Goal: Task Accomplishment & Management: Complete application form

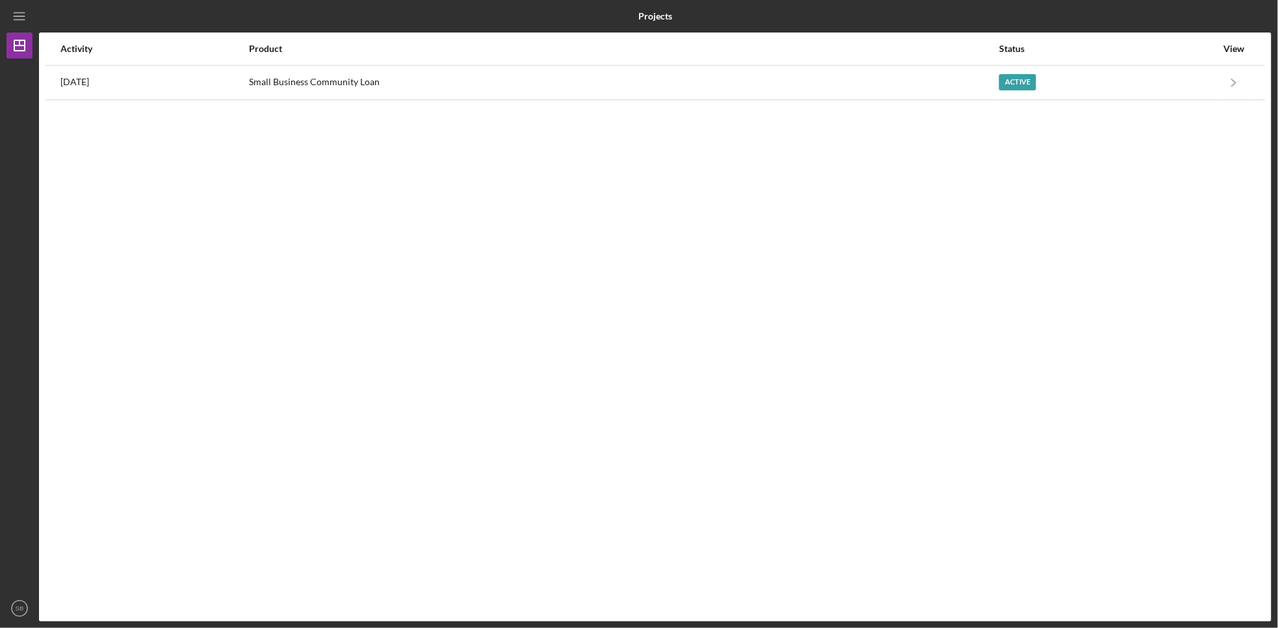
click at [1171, 62] on div "Status" at bounding box center [1107, 48] width 217 height 31
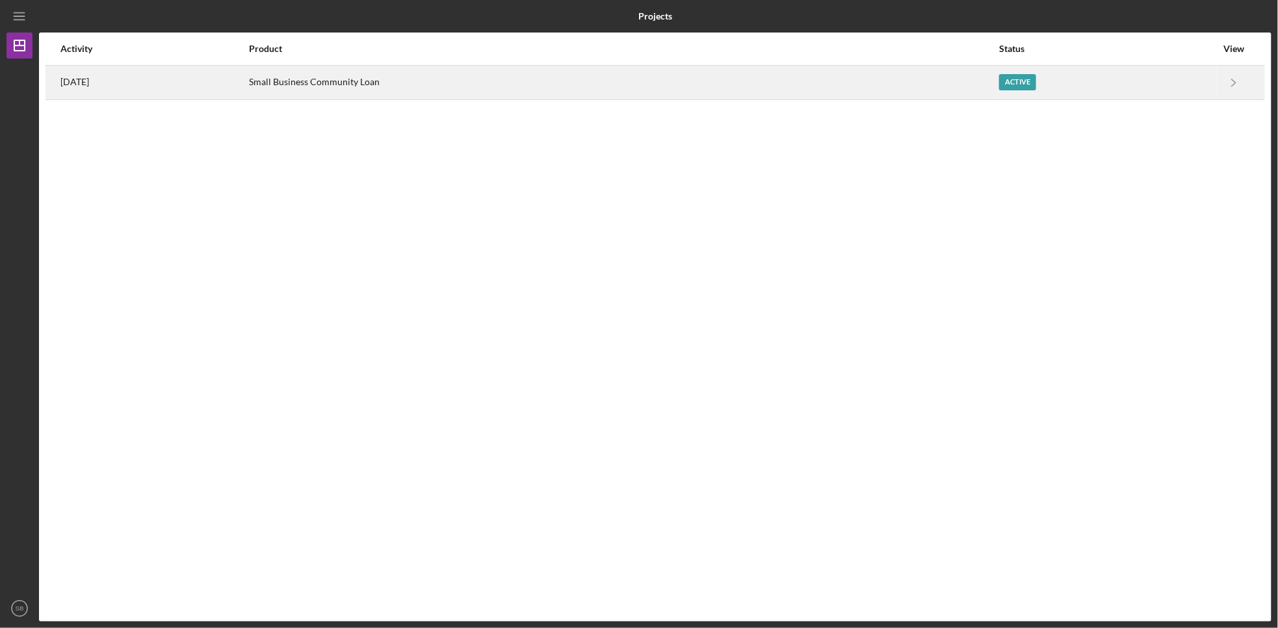
click at [1178, 99] on td "Active" at bounding box center [1108, 82] width 218 height 34
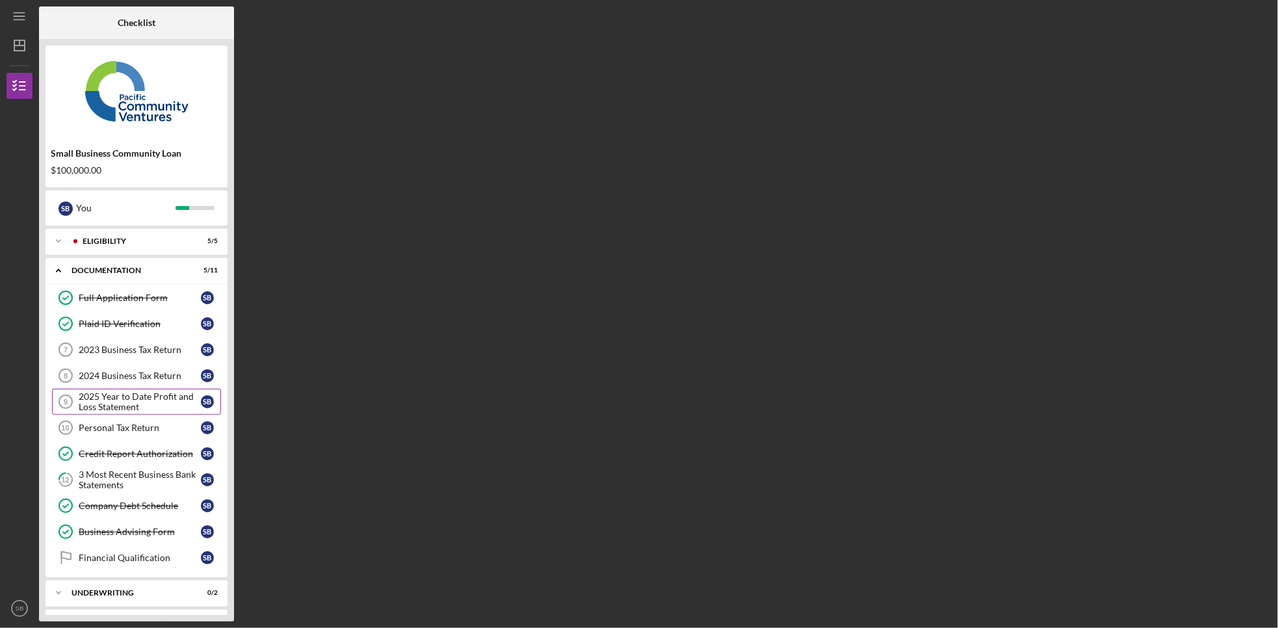
click at [154, 399] on div "2025 Year to Date Profit and Loss Statement" at bounding box center [140, 401] width 122 height 21
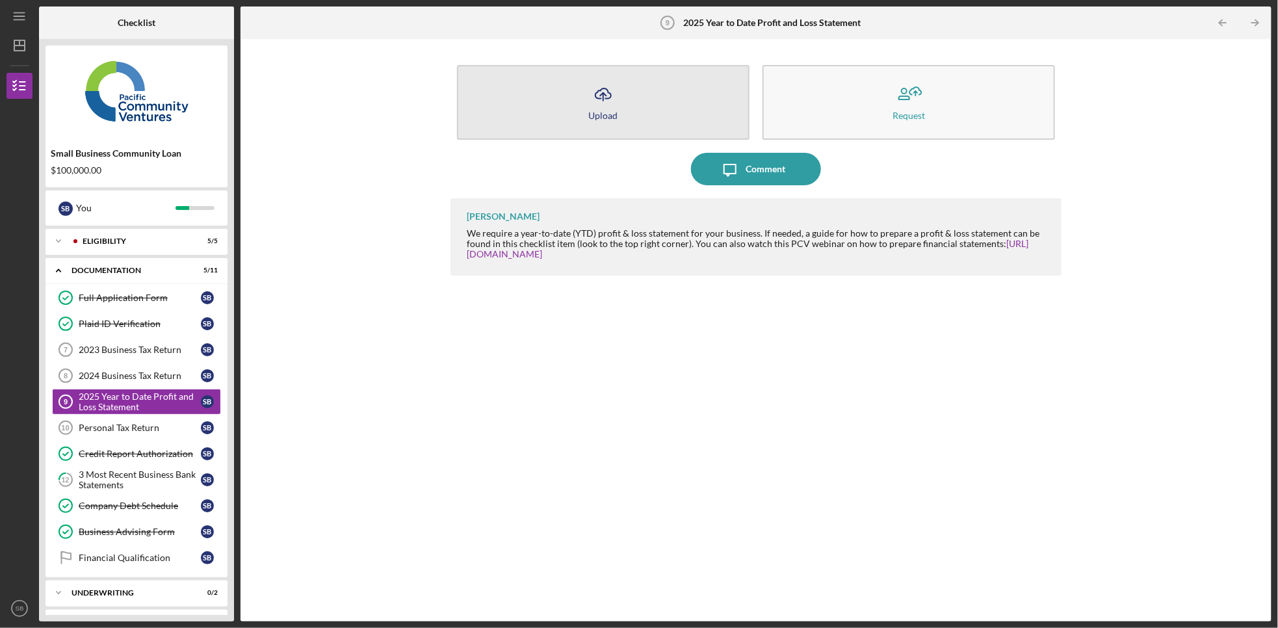
click at [613, 98] on icon "Icon/Upload" at bounding box center [603, 94] width 33 height 33
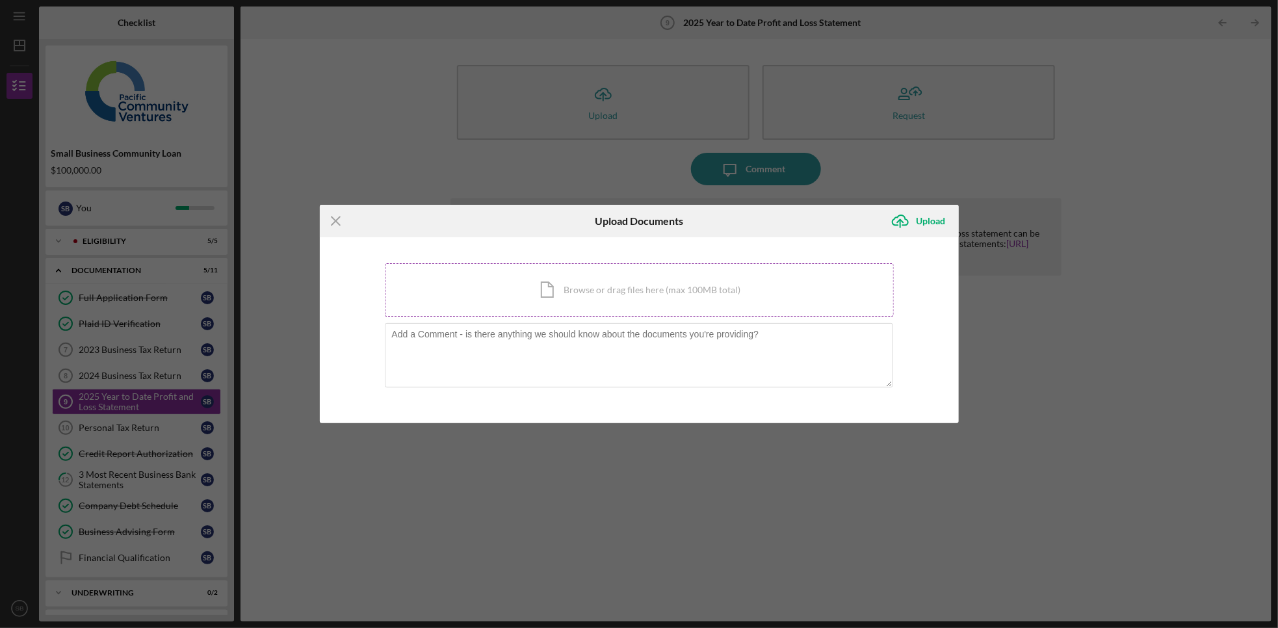
click at [621, 271] on div "Icon/Document Browse or drag files here (max 100MB total) Tap to choose files o…" at bounding box center [639, 289] width 509 height 53
click at [626, 289] on div "Icon/Document Browse or drag files here (max 100MB total) Tap to choose files o…" at bounding box center [639, 289] width 509 height 53
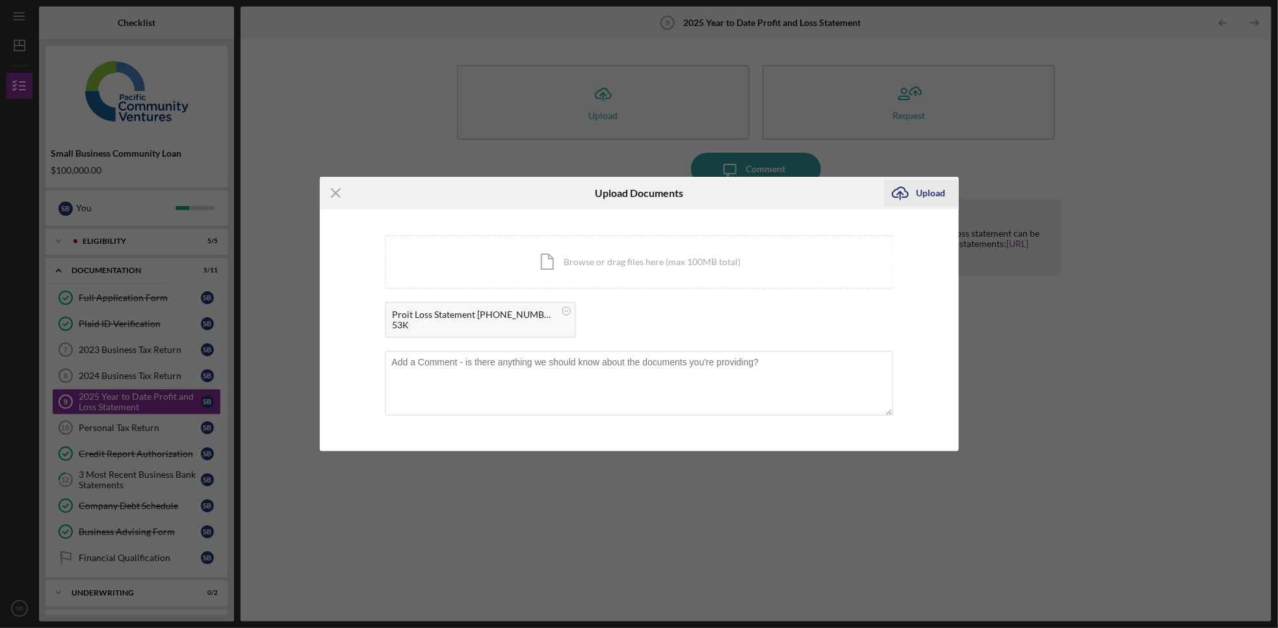
click at [937, 196] on div "Upload" at bounding box center [931, 193] width 29 height 26
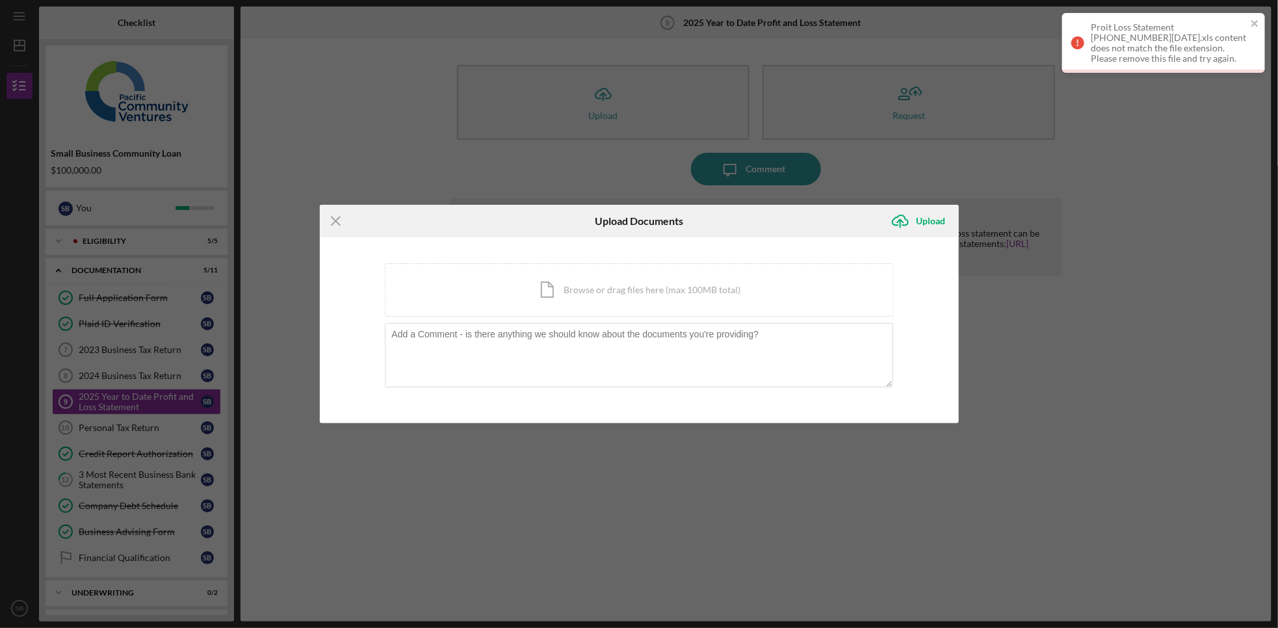
click at [1050, 303] on div "Icon/Menu Close Upload Documents Icon/Upload Upload You're uploading documents …" at bounding box center [639, 314] width 1278 height 628
click at [856, 188] on div "Icon/Menu Close Upload Documents Icon/Upload Upload You're uploading documents …" at bounding box center [639, 314] width 1278 height 628
click at [552, 118] on div "Icon/Menu Close Upload Documents Icon/Upload Upload You're uploading documents …" at bounding box center [639, 314] width 1278 height 628
click at [336, 218] on icon "Icon/Menu Close" at bounding box center [336, 221] width 33 height 33
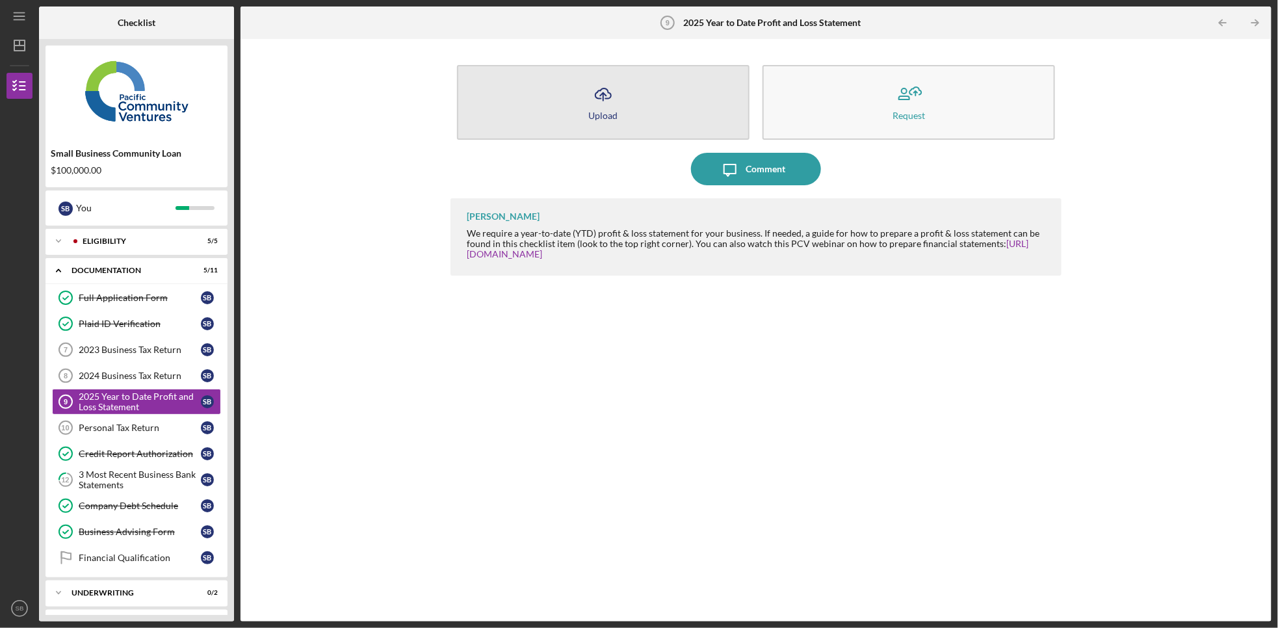
click at [614, 116] on div "Upload" at bounding box center [603, 116] width 29 height 10
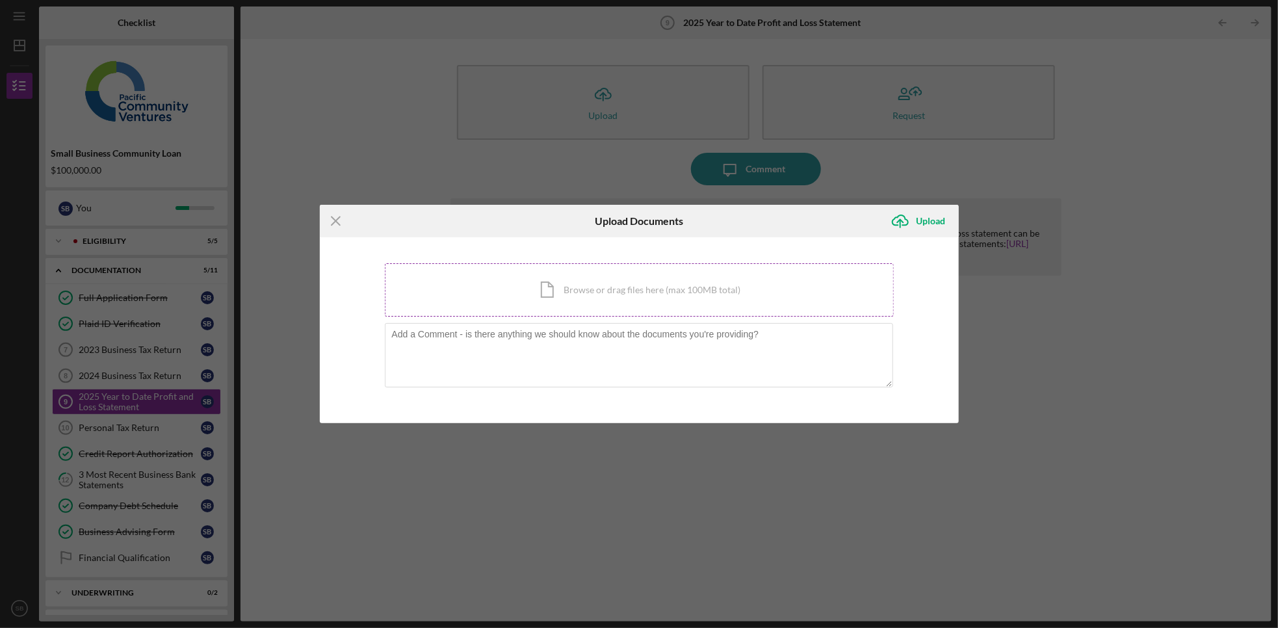
click at [581, 308] on div "Icon/Document Browse or drag files here (max 100MB total) Tap to choose files o…" at bounding box center [639, 289] width 509 height 53
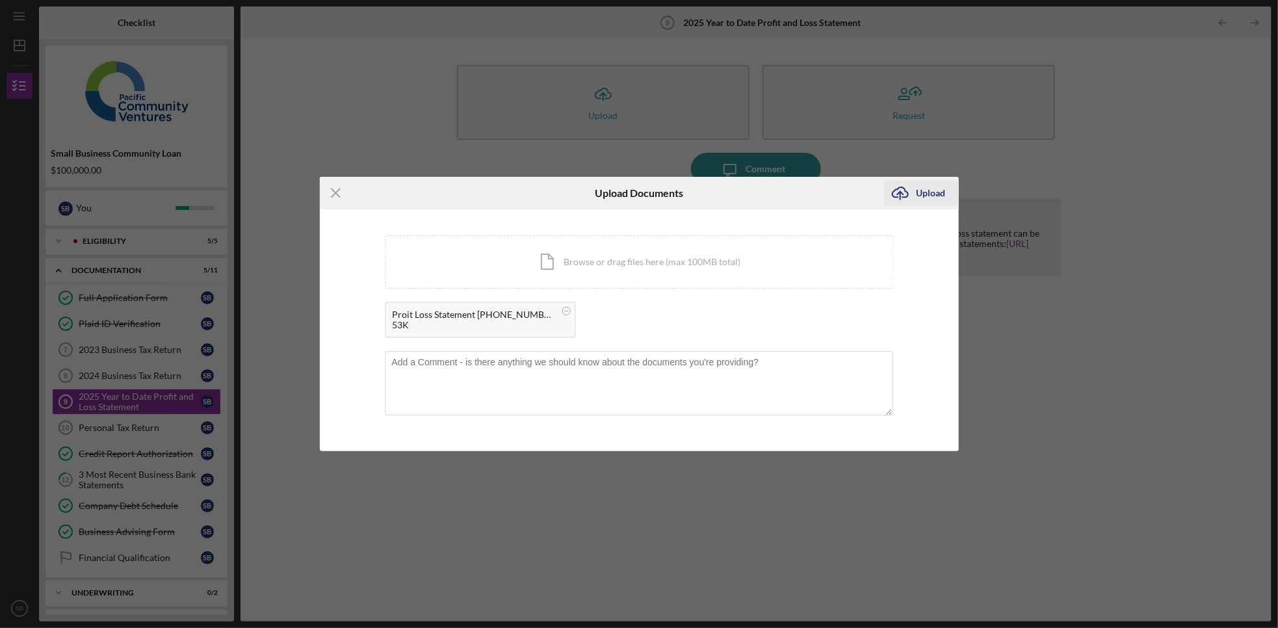
click at [896, 194] on icon "Icon/Upload" at bounding box center [900, 193] width 33 height 33
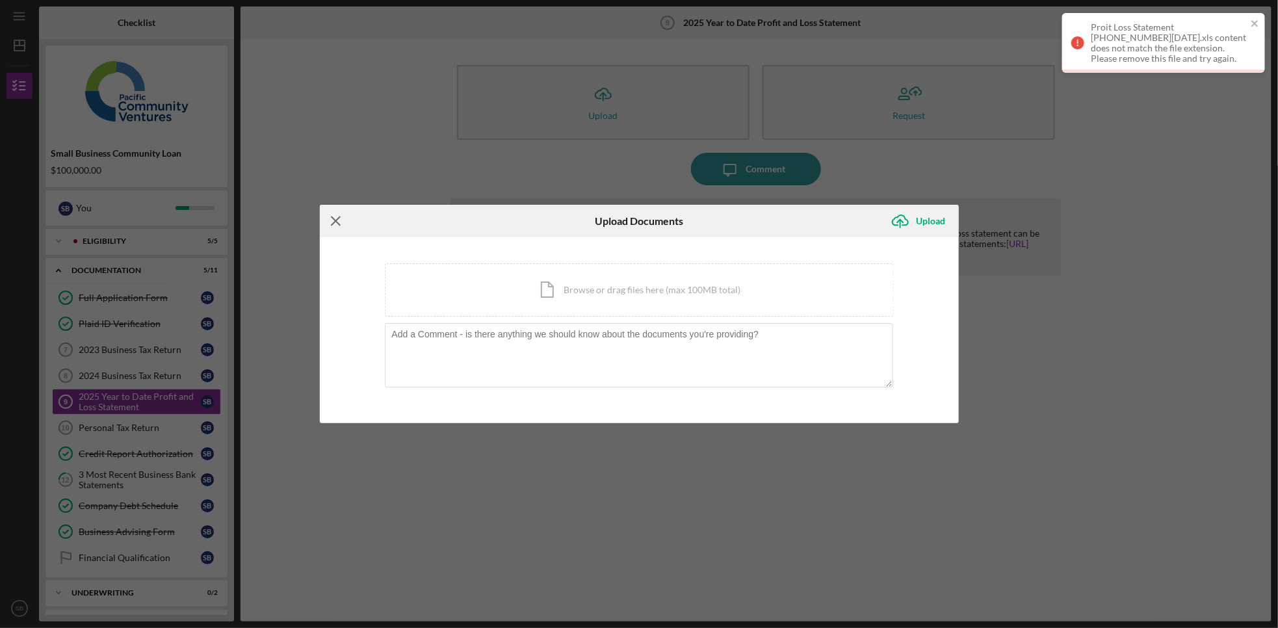
click at [339, 228] on icon "Icon/Menu Close" at bounding box center [336, 221] width 33 height 33
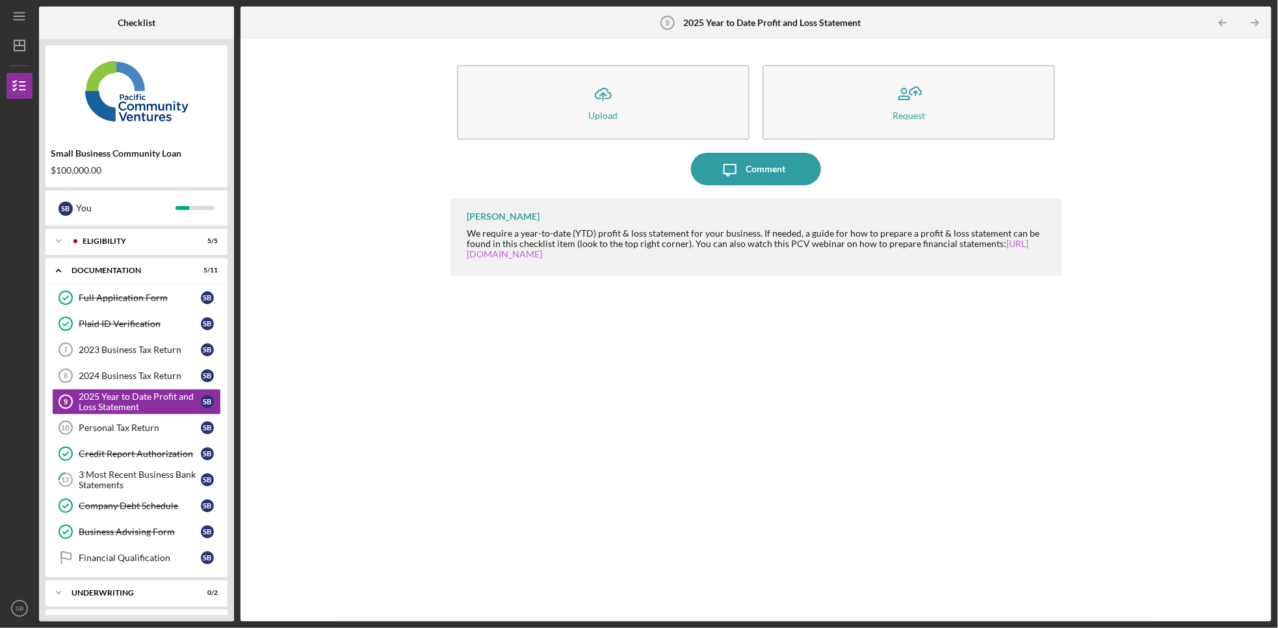
click at [545, 256] on link "[URL][DOMAIN_NAME]" at bounding box center [748, 248] width 562 height 21
